Goal: Information Seeking & Learning: Learn about a topic

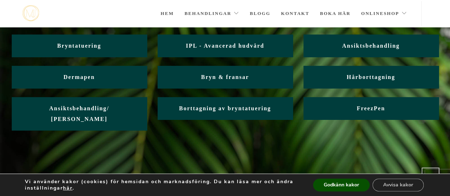
scroll to position [65, 0]
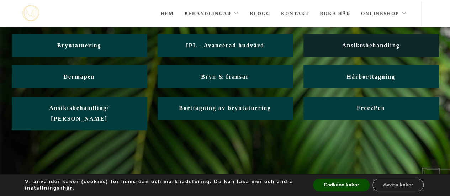
click at [359, 46] on span "Ansiktsbehandling" at bounding box center [371, 45] width 58 height 6
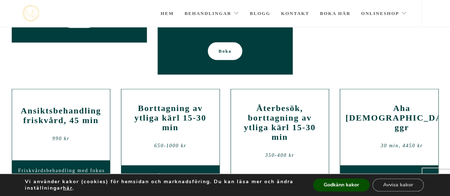
scroll to position [811, 0]
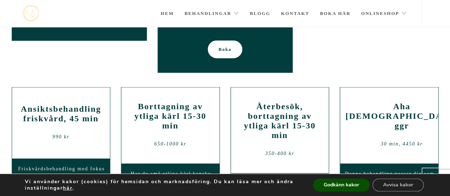
click at [83, 110] on h2 "Ansiktsbehandling friskvård, 45 min" at bounding box center [61, 113] width 88 height 19
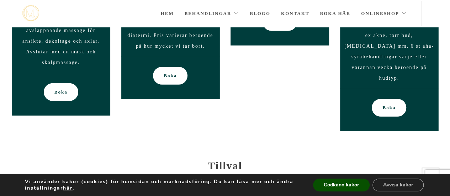
scroll to position [980, 0]
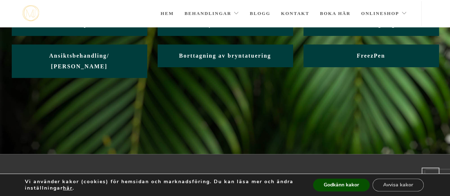
scroll to position [120, 0]
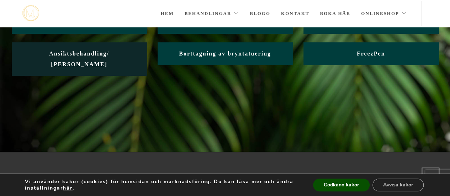
click at [105, 52] on span "Ansiktsbehandling/ [PERSON_NAME]" at bounding box center [79, 59] width 60 height 17
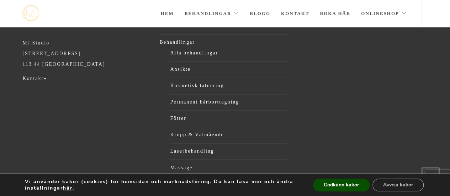
scroll to position [521, 0]
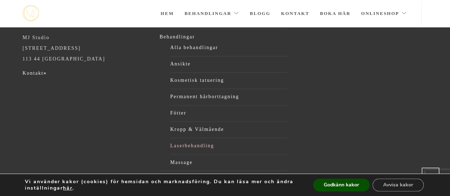
click at [191, 144] on link "Laserbehandling" at bounding box center [228, 146] width 117 height 11
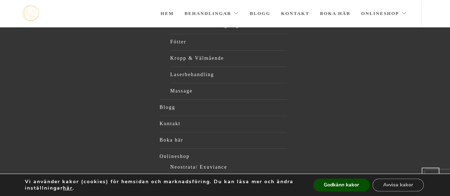
scroll to position [300, 0]
